Goal: Information Seeking & Learning: Learn about a topic

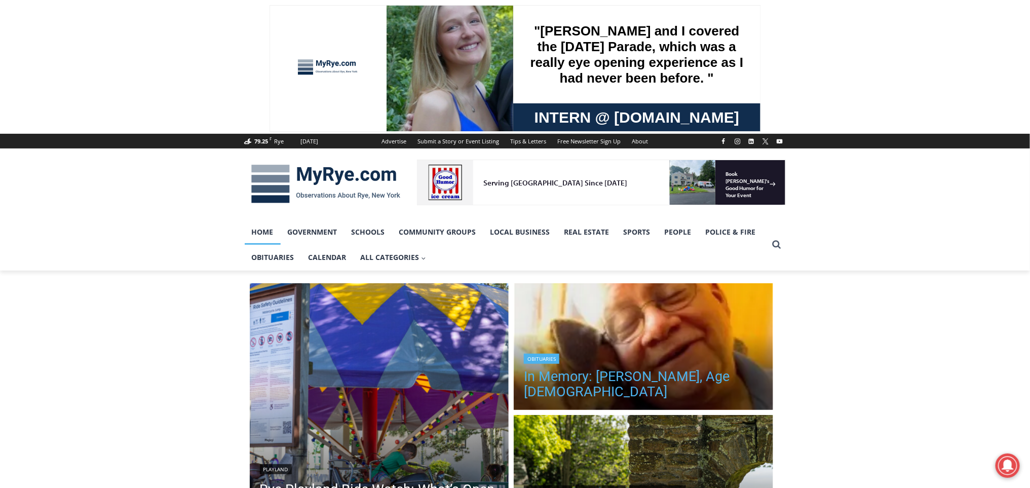
click at [707, 373] on link "In Memory: [PERSON_NAME], Age [DEMOGRAPHIC_DATA]" at bounding box center [643, 384] width 239 height 30
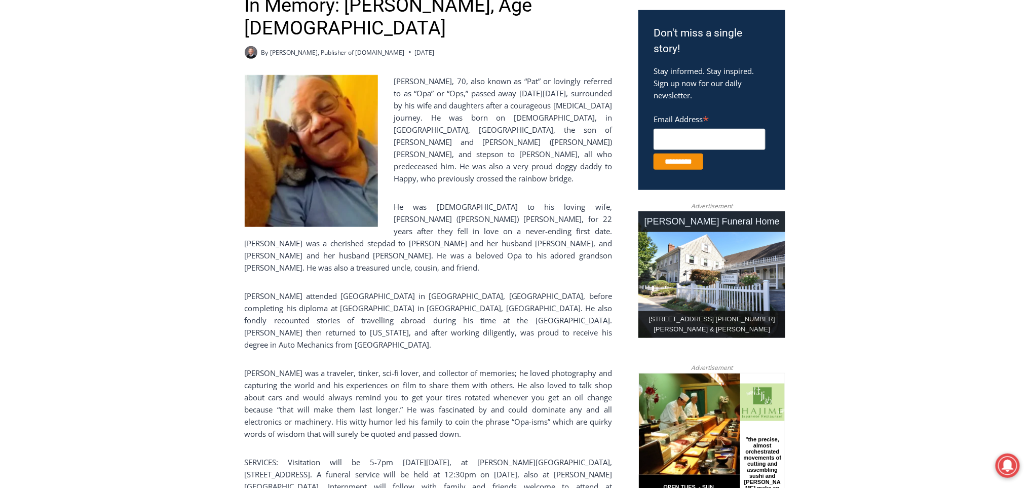
scroll to position [323, 0]
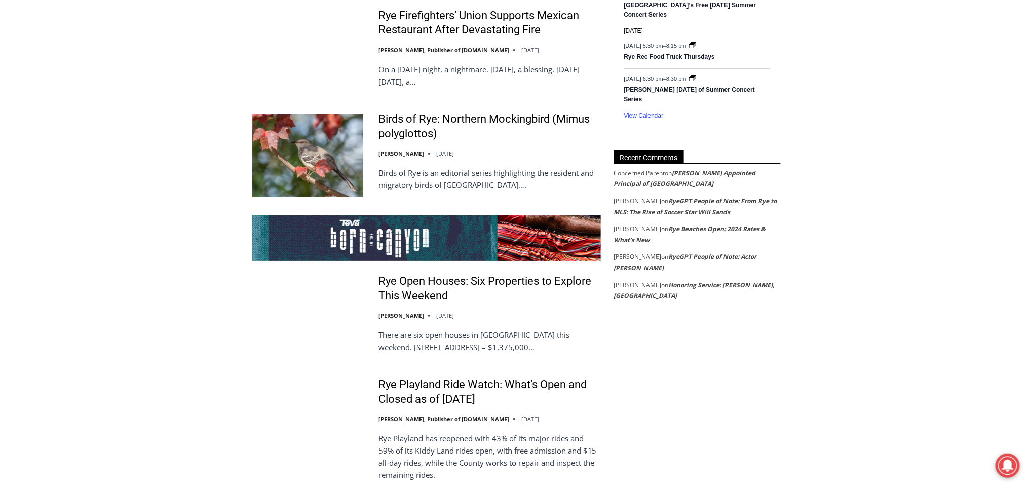
scroll to position [1756, 0]
